Goal: Find specific page/section: Find specific page/section

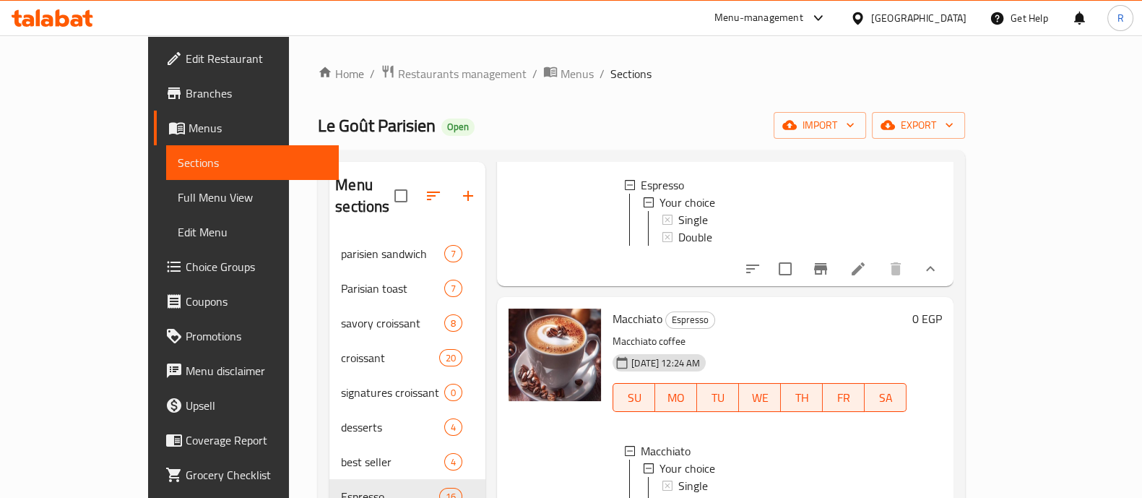
click at [81, 9] on icon at bounding box center [53, 17] width 82 height 17
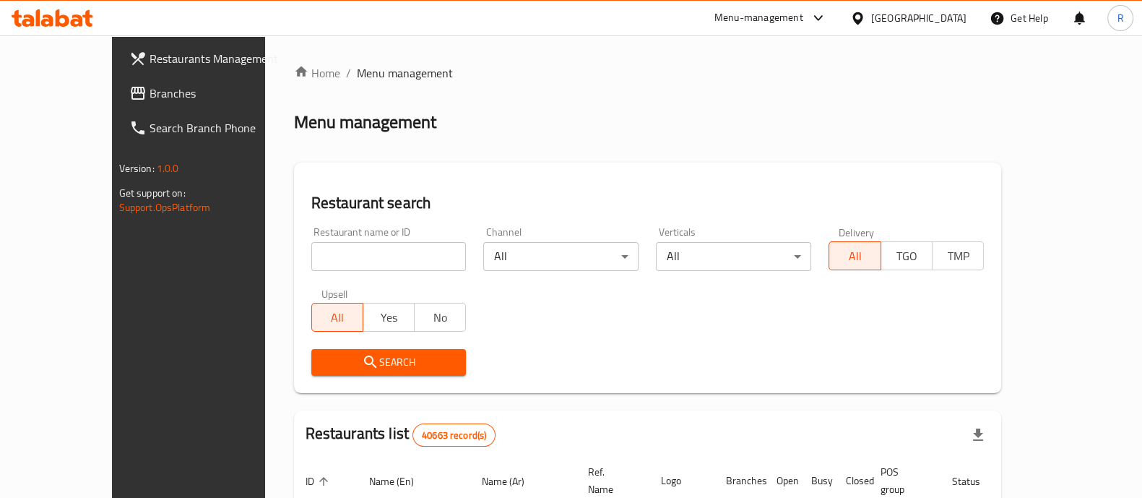
click at [379, 261] on input "search" at bounding box center [388, 256] width 155 height 29
type input "waffle land"
click button "Search" at bounding box center [388, 362] width 155 height 27
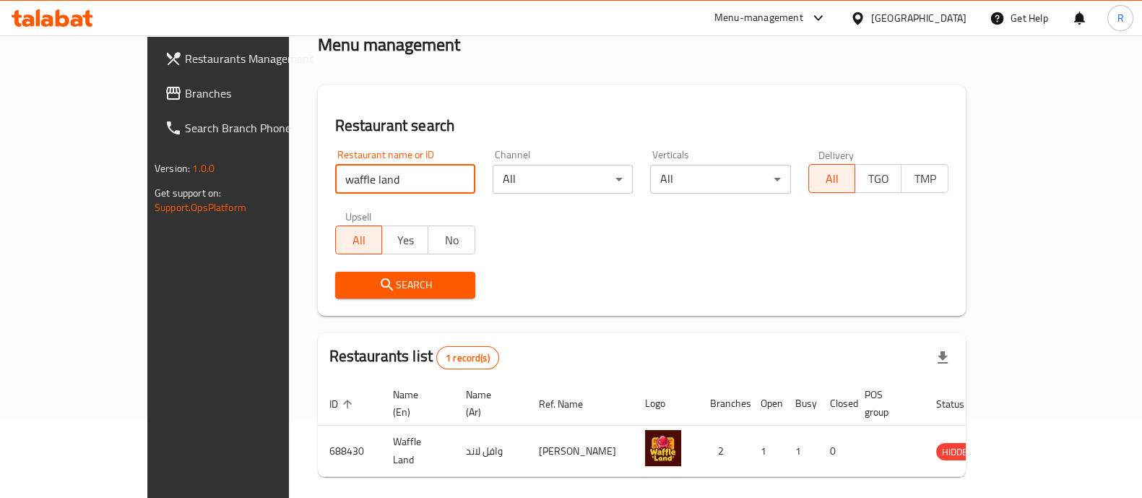
scroll to position [118, 0]
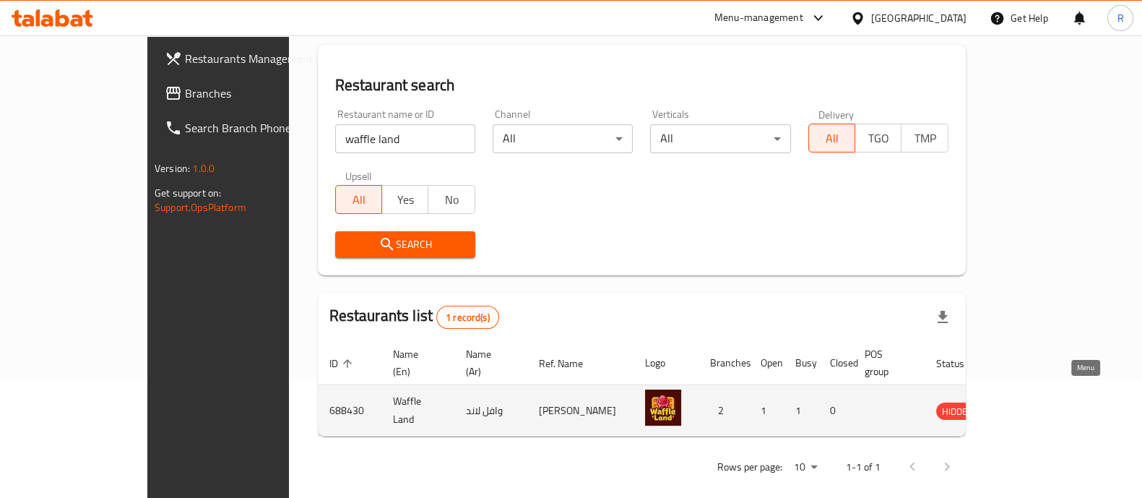
click at [1028, 405] on icon "enhanced table" at bounding box center [1020, 411] width 16 height 12
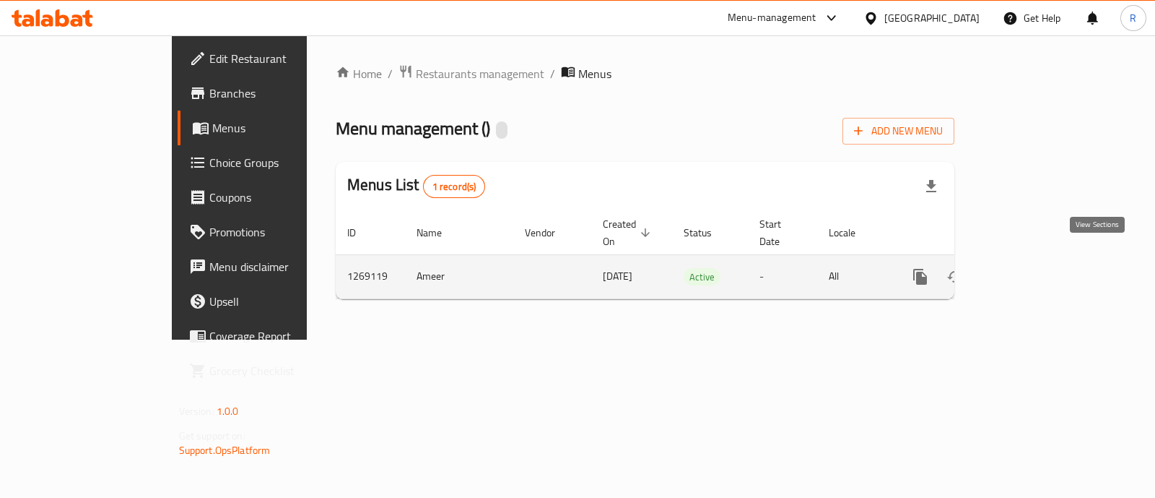
click at [1042, 259] on link "enhanced table" at bounding box center [1024, 276] width 35 height 35
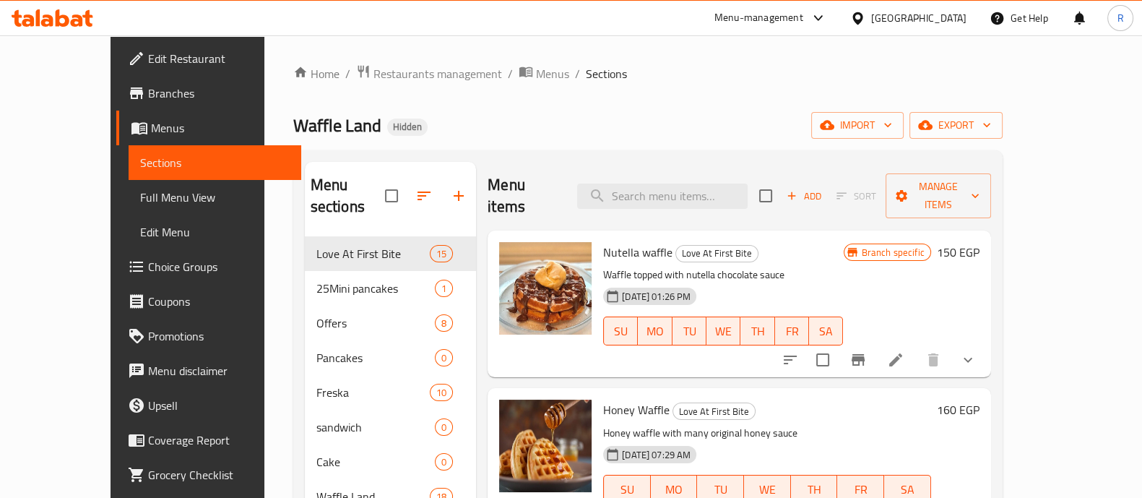
click at [148, 97] on span "Branches" at bounding box center [219, 92] width 142 height 17
